Goal: Task Accomplishment & Management: Understand process/instructions

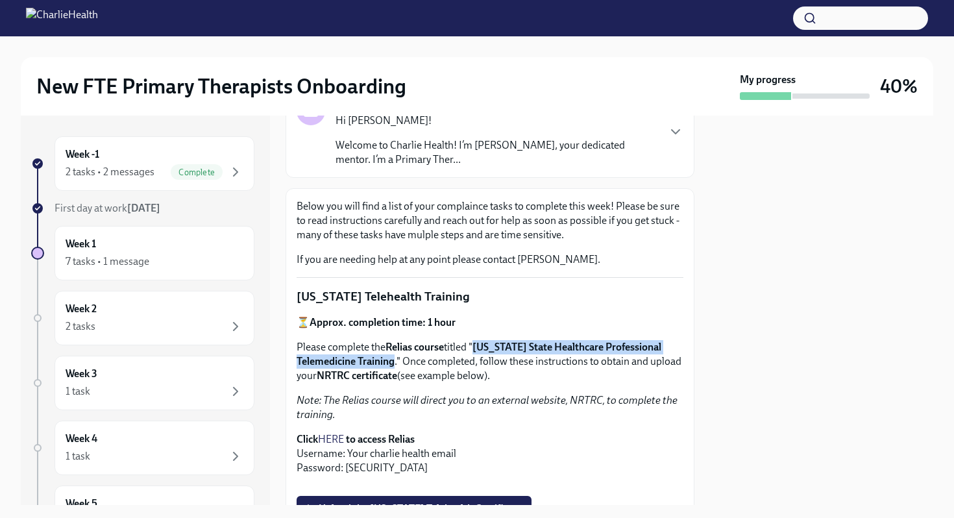
scroll to position [61, 0]
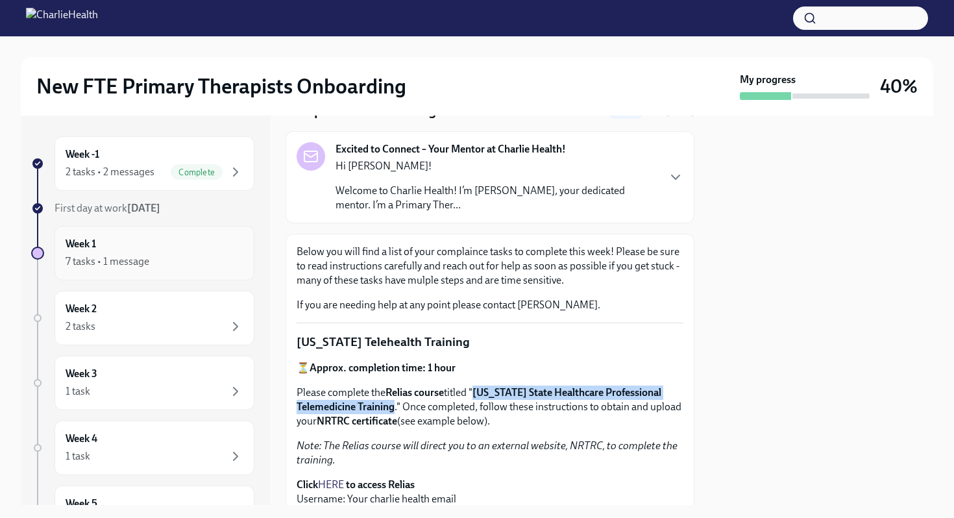
click at [171, 261] on div "7 tasks • 1 message" at bounding box center [155, 262] width 178 height 16
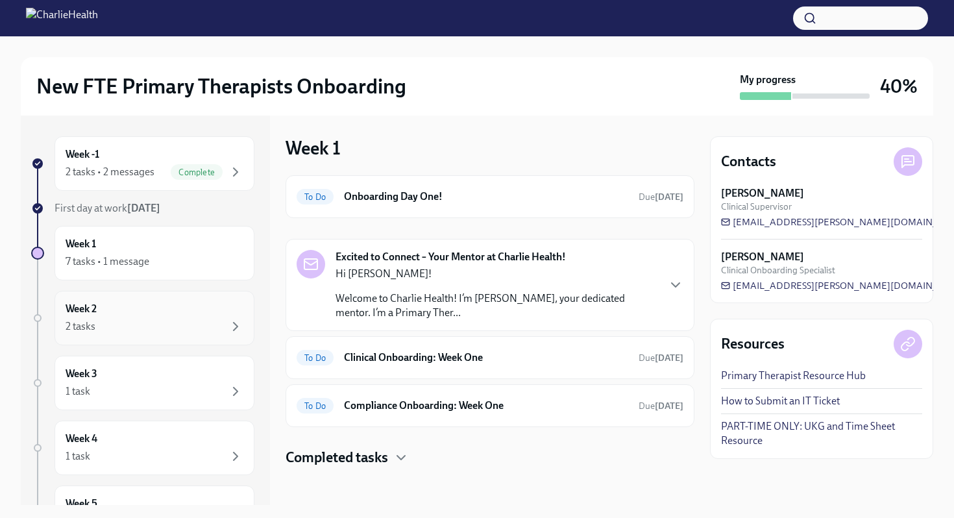
click at [189, 315] on div "Week 2 2 tasks" at bounding box center [155, 318] width 178 height 32
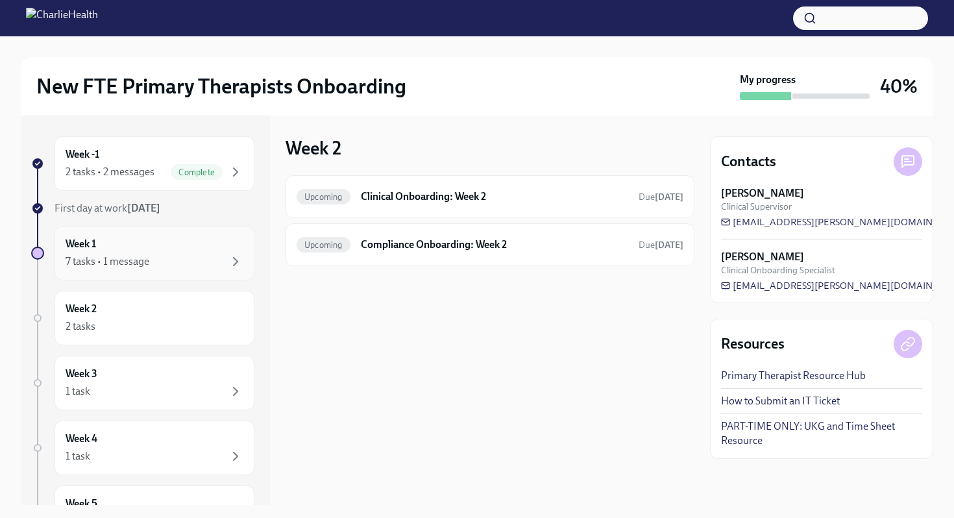
click at [189, 262] on div "7 tasks • 1 message" at bounding box center [155, 262] width 178 height 16
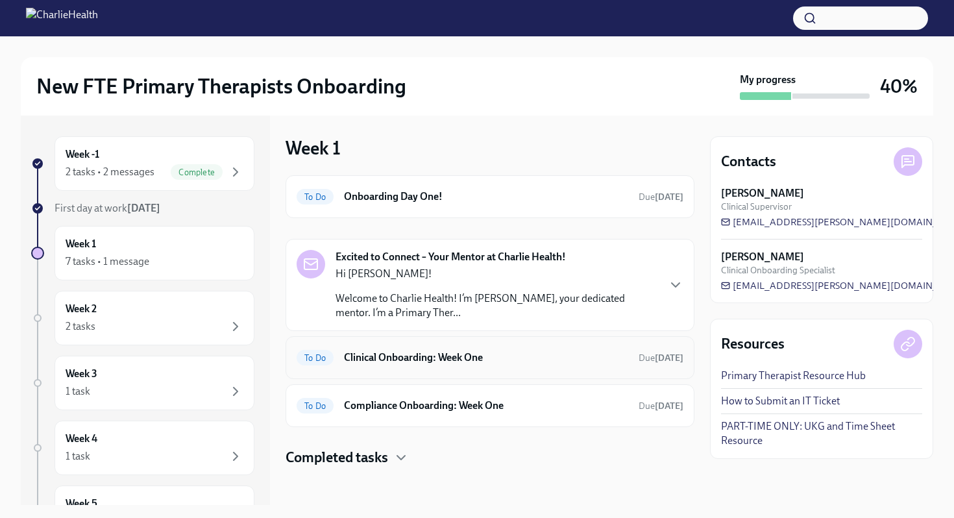
click at [433, 359] on h6 "Clinical Onboarding: Week One" at bounding box center [486, 357] width 284 height 14
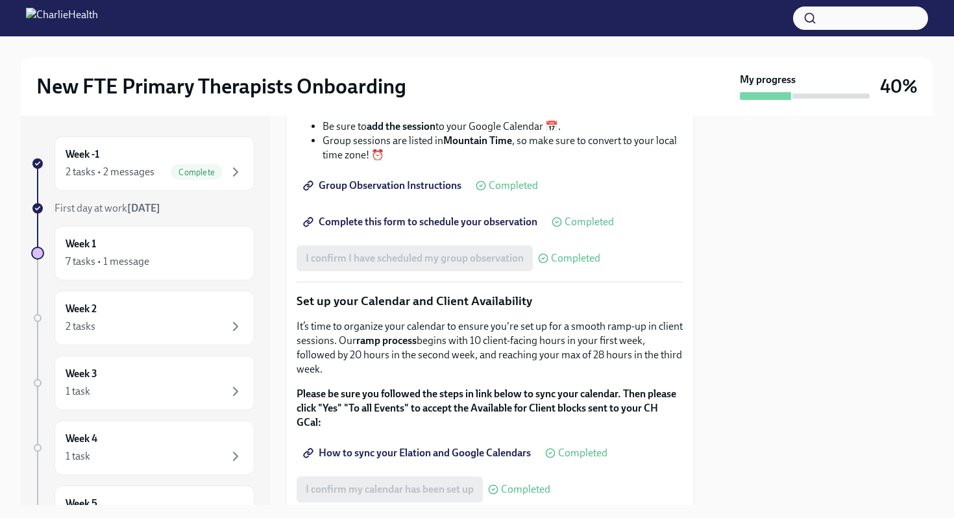
scroll to position [1951, 0]
click at [383, 227] on span "Complete this form to schedule your observation" at bounding box center [422, 220] width 232 height 13
click at [351, 191] on span "Group Observation Instructions" at bounding box center [384, 184] width 156 height 13
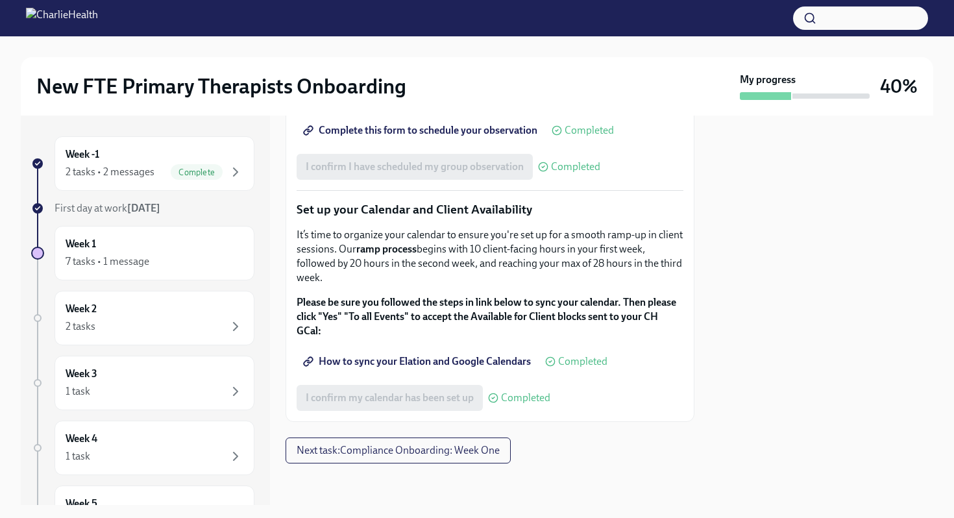
scroll to position [2141, 0]
click at [352, 465] on div at bounding box center [489, 484] width 409 height 42
click at [353, 440] on button "Next task : Compliance Onboarding: Week One" at bounding box center [397, 450] width 225 height 26
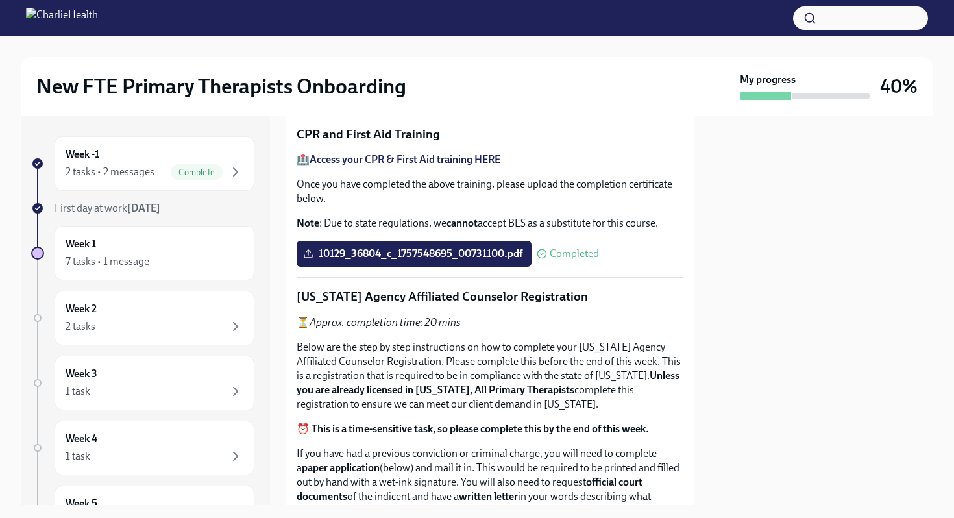
scroll to position [524, 0]
click at [384, 97] on span "Upload the [US_STATE] Telehealth Certificate" at bounding box center [414, 90] width 217 height 13
click at [0, 0] on input "Upload the [US_STATE] Telehealth Certificate" at bounding box center [0, 0] width 0 height 0
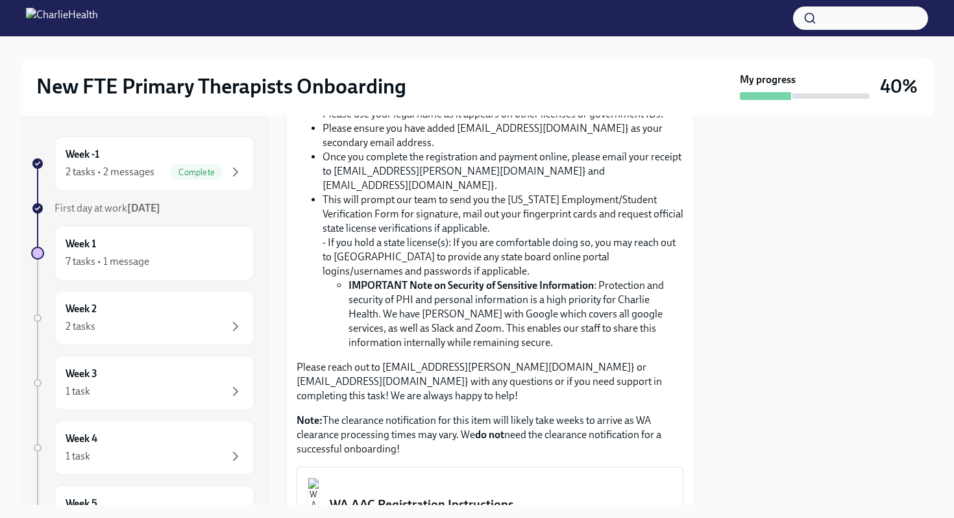
scroll to position [969, 0]
